Goal: Task Accomplishment & Management: Manage account settings

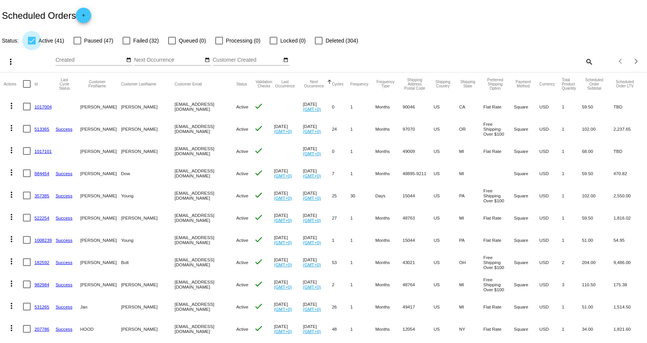
click at [32, 43] on div at bounding box center [32, 41] width 8 height 8
click at [32, 44] on input "Active (41)" at bounding box center [31, 44] width 0 height 0
checkbox input "false"
click at [123, 40] on div at bounding box center [127, 41] width 8 height 8
click at [126, 44] on input "Failed (32)" at bounding box center [126, 44] width 0 height 0
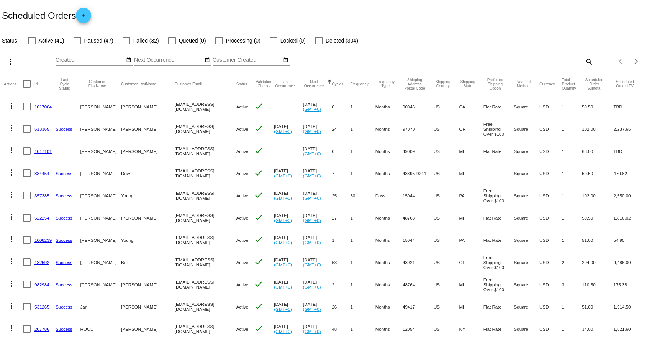
checkbox input "true"
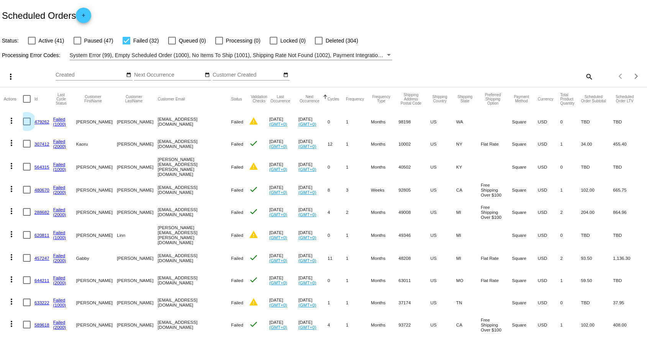
click at [27, 122] on div at bounding box center [27, 122] width 8 height 8
click at [27, 125] on input "checkbox" at bounding box center [26, 125] width 0 height 0
checkbox input "true"
click at [27, 146] on div at bounding box center [27, 144] width 8 height 8
click at [27, 148] on input "checkbox" at bounding box center [26, 148] width 0 height 0
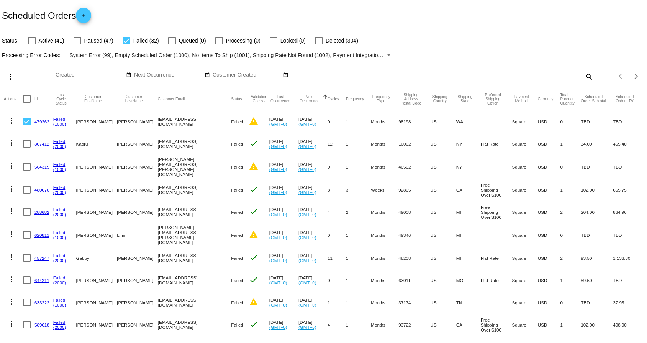
checkbox input "true"
click at [29, 167] on div at bounding box center [27, 167] width 8 height 8
click at [27, 171] on input "checkbox" at bounding box center [26, 171] width 0 height 0
checkbox input "true"
click at [28, 188] on div at bounding box center [27, 190] width 8 height 8
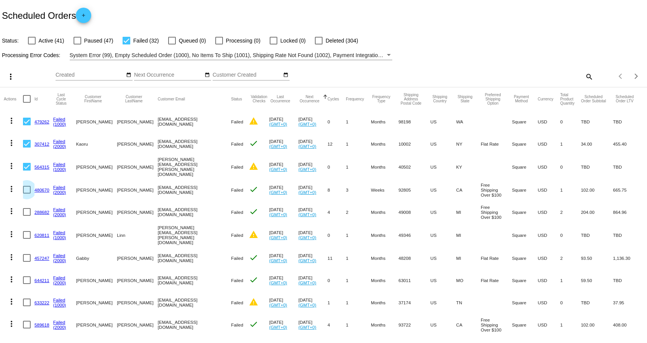
click at [27, 194] on input "checkbox" at bounding box center [26, 194] width 0 height 0
checkbox input "true"
click at [29, 211] on div at bounding box center [27, 212] width 8 height 8
click at [27, 216] on input "checkbox" at bounding box center [26, 216] width 0 height 0
checkbox input "true"
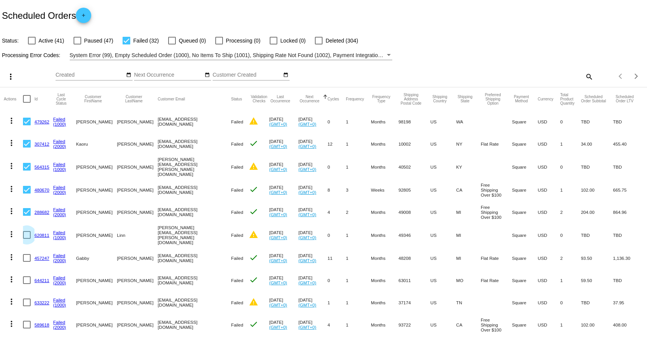
click at [28, 232] on div at bounding box center [27, 235] width 8 height 8
click at [27, 239] on input "checkbox" at bounding box center [26, 239] width 0 height 0
checkbox input "true"
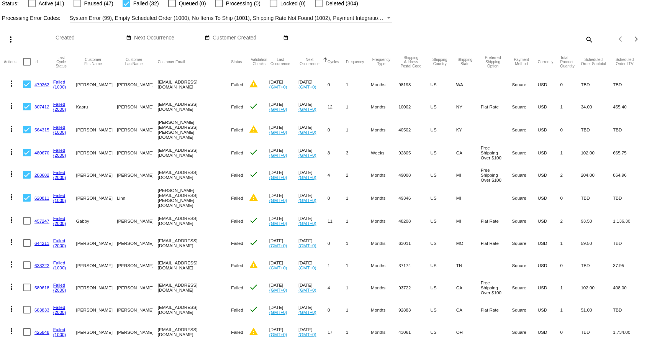
scroll to position [47, 0]
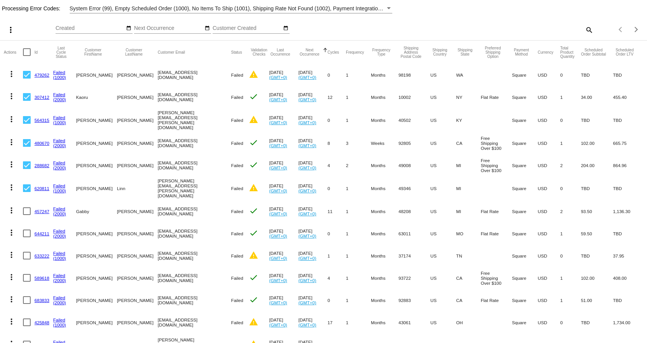
click at [28, 207] on div at bounding box center [27, 211] width 8 height 8
click at [27, 215] on input "checkbox" at bounding box center [26, 215] width 0 height 0
checkbox input "true"
click at [28, 230] on div at bounding box center [27, 234] width 8 height 8
click at [27, 237] on input "checkbox" at bounding box center [26, 237] width 0 height 0
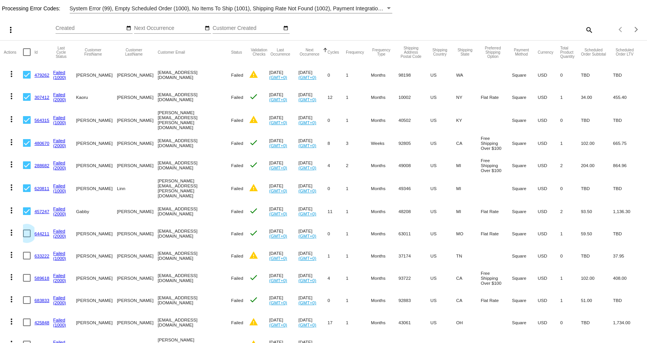
checkbox input "true"
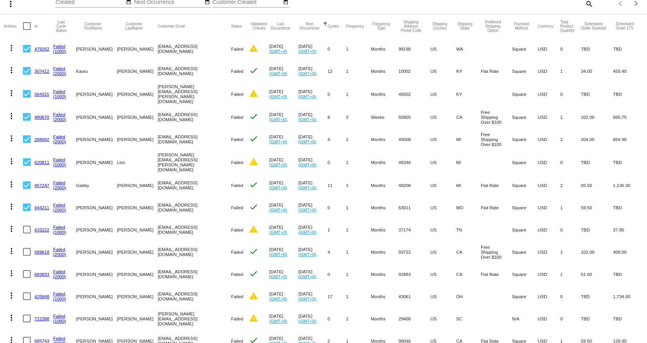
scroll to position [74, 0]
click at [27, 225] on div at bounding box center [27, 229] width 8 height 8
click at [27, 233] on input "checkbox" at bounding box center [26, 233] width 0 height 0
checkbox input "true"
click at [27, 250] on div at bounding box center [27, 251] width 8 height 8
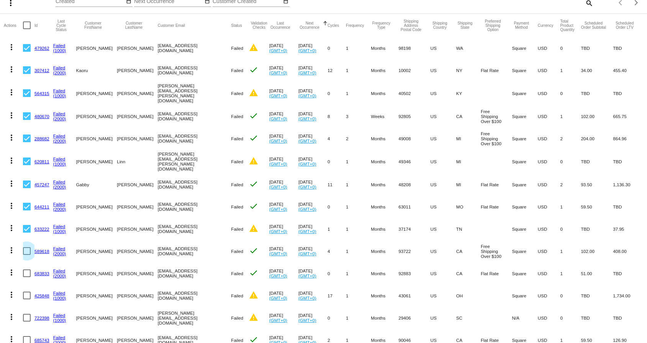
click at [27, 255] on input "checkbox" at bounding box center [26, 255] width 0 height 0
checkbox input "true"
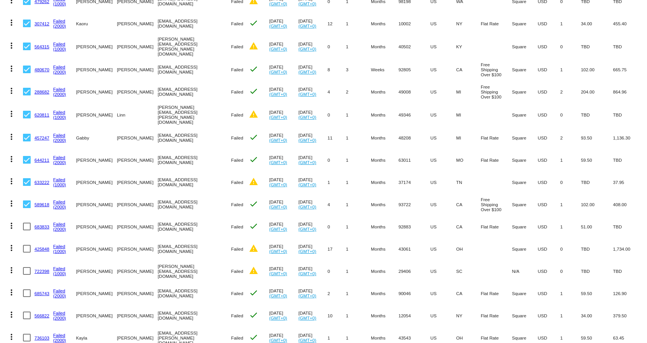
scroll to position [122, 0]
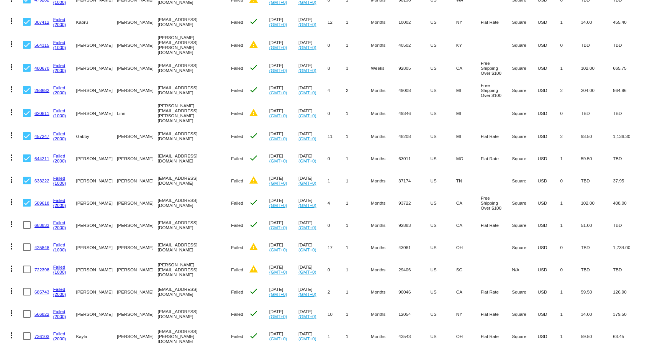
click at [28, 224] on div at bounding box center [27, 225] width 8 height 8
click at [27, 229] on input "checkbox" at bounding box center [26, 229] width 0 height 0
checkbox input "true"
click at [28, 243] on div at bounding box center [27, 247] width 8 height 8
click at [27, 251] on input "checkbox" at bounding box center [26, 251] width 0 height 0
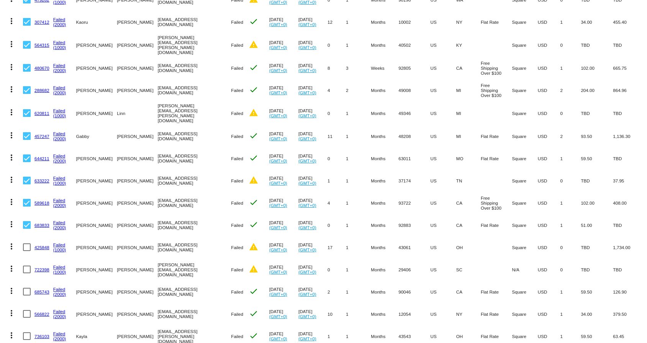
checkbox input "true"
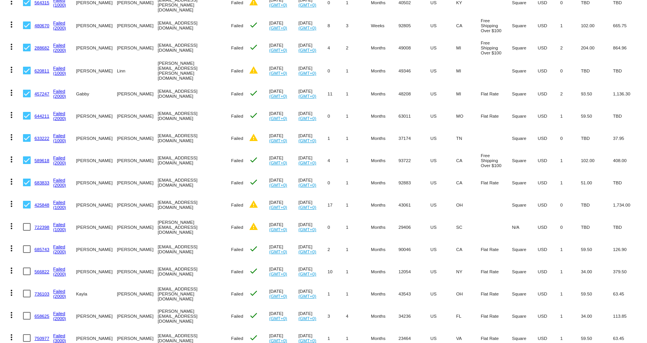
scroll to position [168, 0]
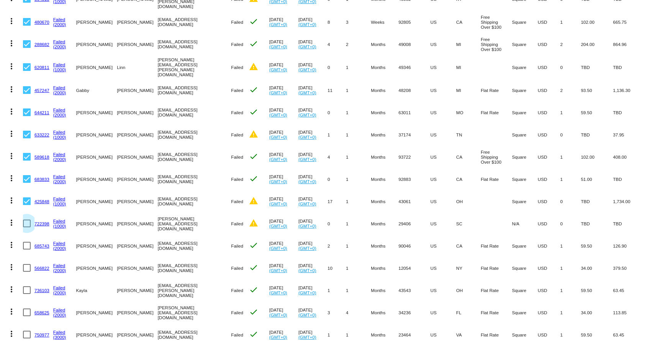
click at [27, 222] on div at bounding box center [27, 224] width 8 height 8
click at [27, 227] on input "checkbox" at bounding box center [26, 227] width 0 height 0
checkbox input "true"
click at [26, 242] on div at bounding box center [27, 246] width 8 height 8
click at [26, 250] on input "checkbox" at bounding box center [26, 250] width 0 height 0
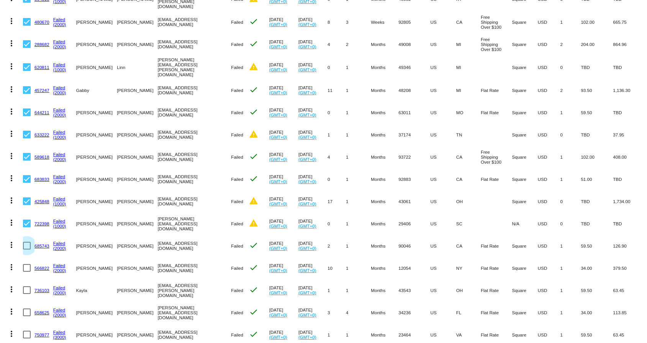
checkbox input "true"
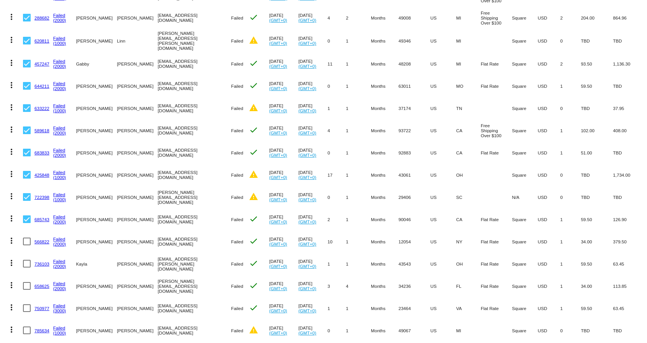
scroll to position [218, 0]
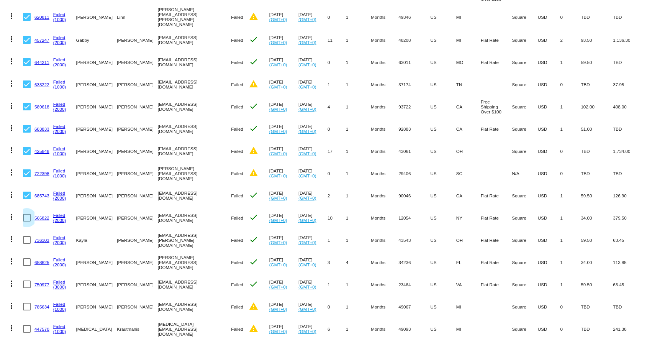
click at [26, 216] on div at bounding box center [27, 218] width 8 height 8
click at [26, 222] on input "checkbox" at bounding box center [26, 222] width 0 height 0
checkbox input "true"
click at [26, 236] on div at bounding box center [27, 240] width 8 height 8
click at [26, 244] on input "checkbox" at bounding box center [26, 244] width 0 height 0
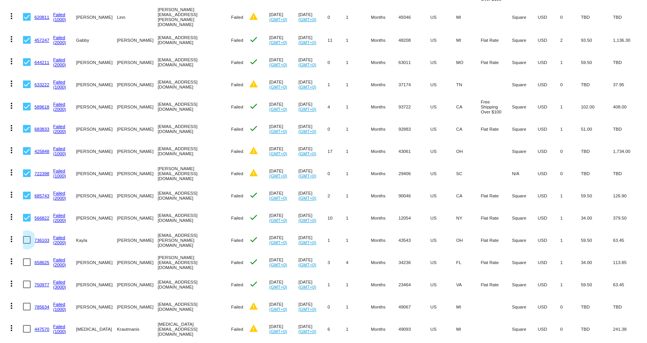
checkbox input "true"
click at [29, 258] on div at bounding box center [27, 262] width 8 height 8
click at [27, 266] on input "checkbox" at bounding box center [26, 266] width 0 height 0
checkbox input "true"
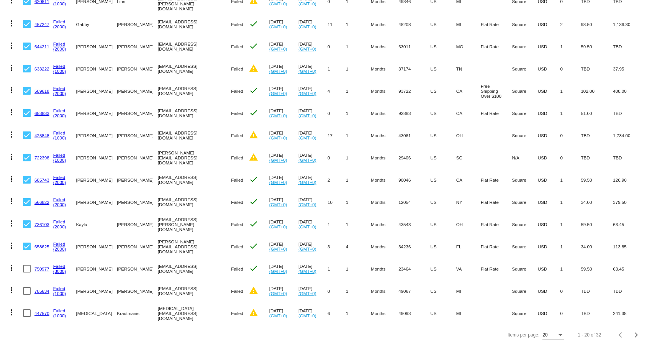
scroll to position [233, 0]
click at [25, 267] on div at bounding box center [27, 270] width 8 height 8
click at [26, 273] on input "checkbox" at bounding box center [26, 273] width 0 height 0
checkbox input "true"
click at [13, 266] on mat-icon "more_vert" at bounding box center [11, 268] width 9 height 9
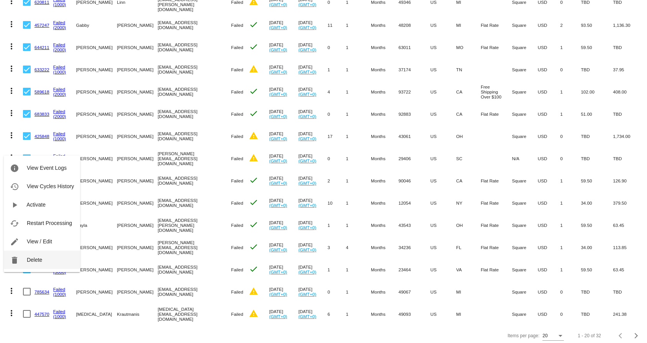
click at [32, 261] on span "Delete" at bounding box center [34, 260] width 15 height 6
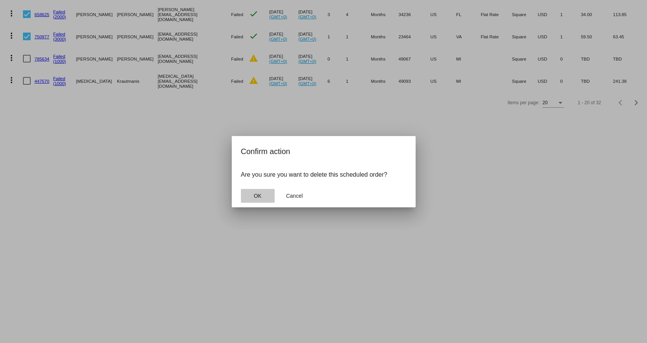
click at [250, 196] on button "OK" at bounding box center [258, 196] width 34 height 14
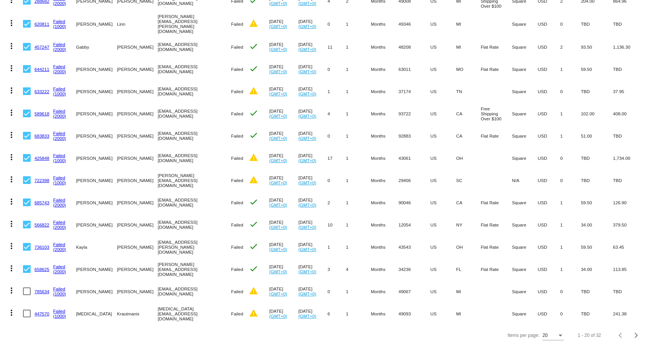
scroll to position [211, 0]
click at [53, 338] on div "Items per page: 20 1 - 20 of 32" at bounding box center [323, 335] width 647 height 21
click at [56, 319] on mat-cell "Failed (1000)" at bounding box center [64, 314] width 23 height 22
click at [634, 333] on div "Next page" at bounding box center [635, 335] width 5 height 5
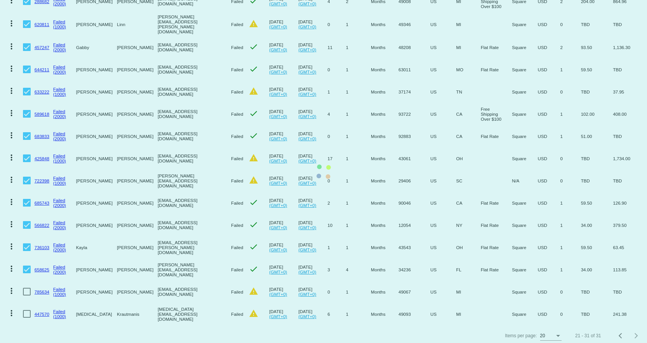
scroll to position [33, 0]
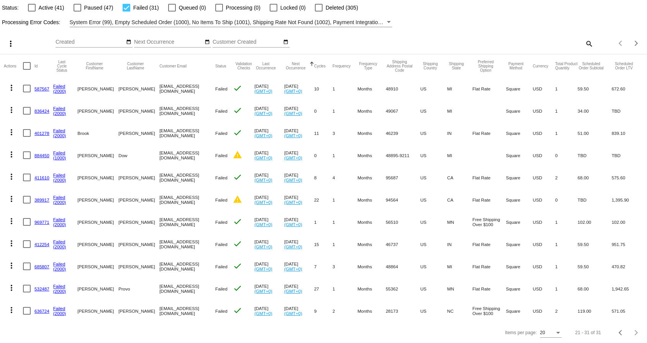
click at [41, 310] on link "636724" at bounding box center [41, 311] width 15 height 5
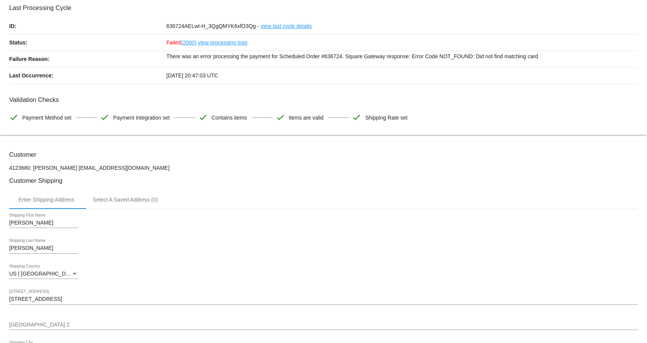
scroll to position [12, 0]
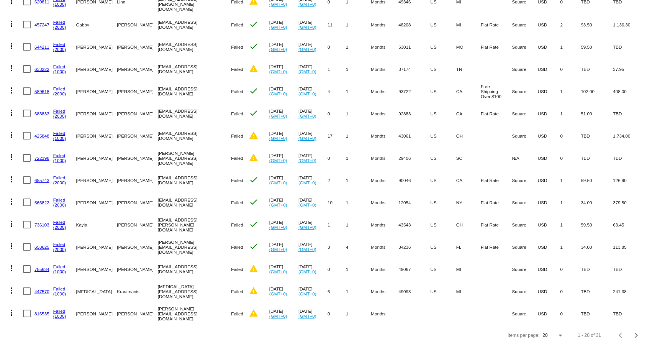
scroll to position [233, 0]
click at [635, 333] on div "Next page" at bounding box center [635, 335] width 5 height 5
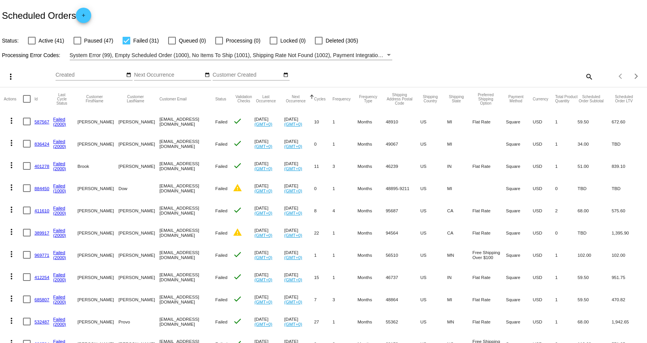
scroll to position [3, 0]
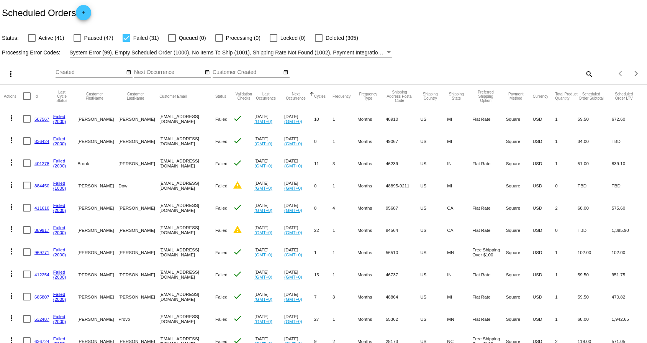
click at [126, 40] on div at bounding box center [127, 38] width 8 height 8
click at [126, 42] on input "Failed (31)" at bounding box center [126, 42] width 0 height 0
checkbox input "false"
